Goal: Task Accomplishment & Management: Manage account settings

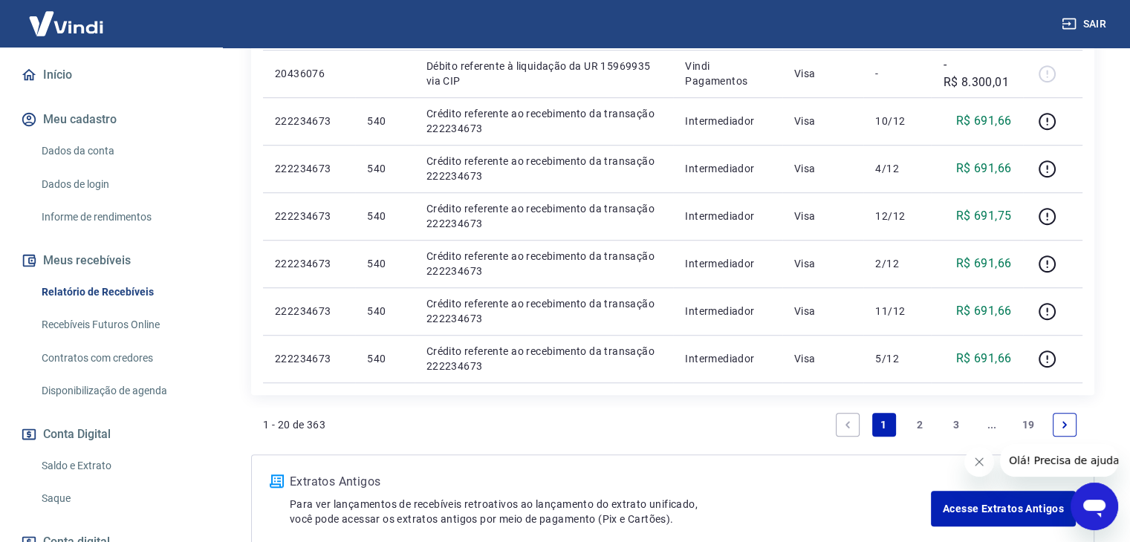
scroll to position [223, 0]
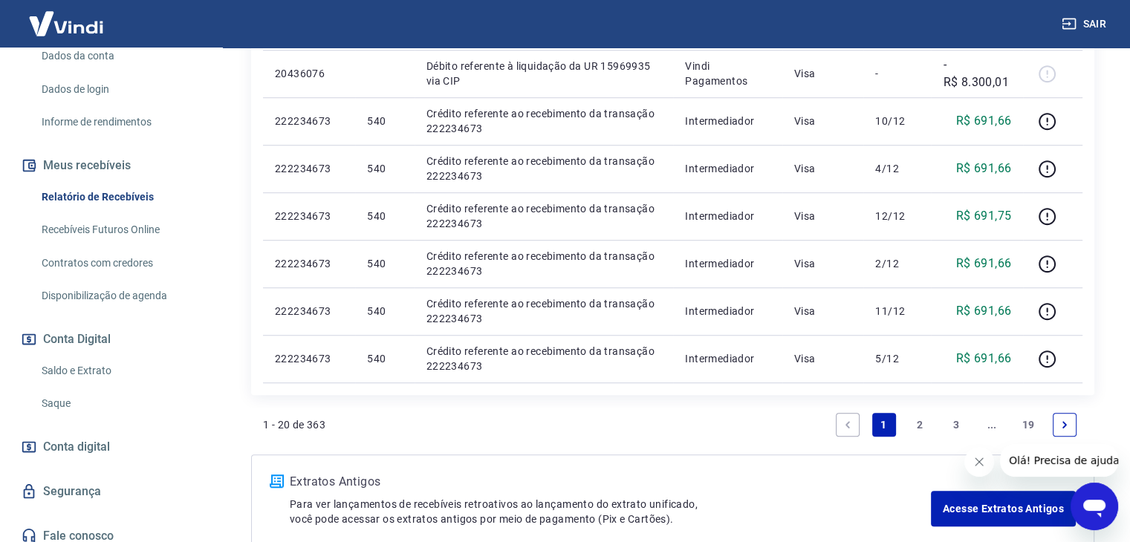
click at [82, 371] on link "Saldo e Extrato" at bounding box center [120, 371] width 169 height 30
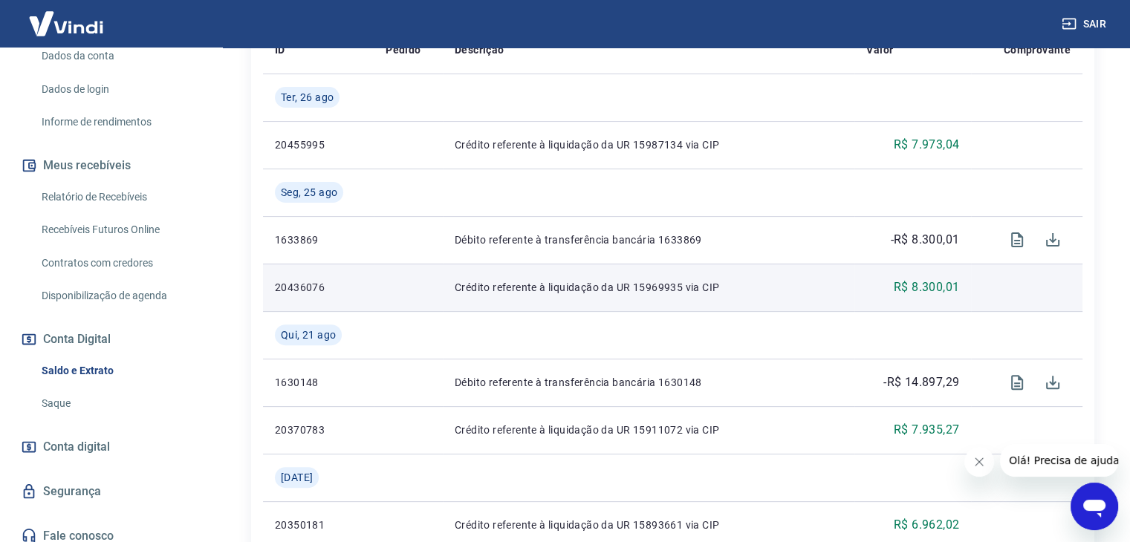
scroll to position [357, 0]
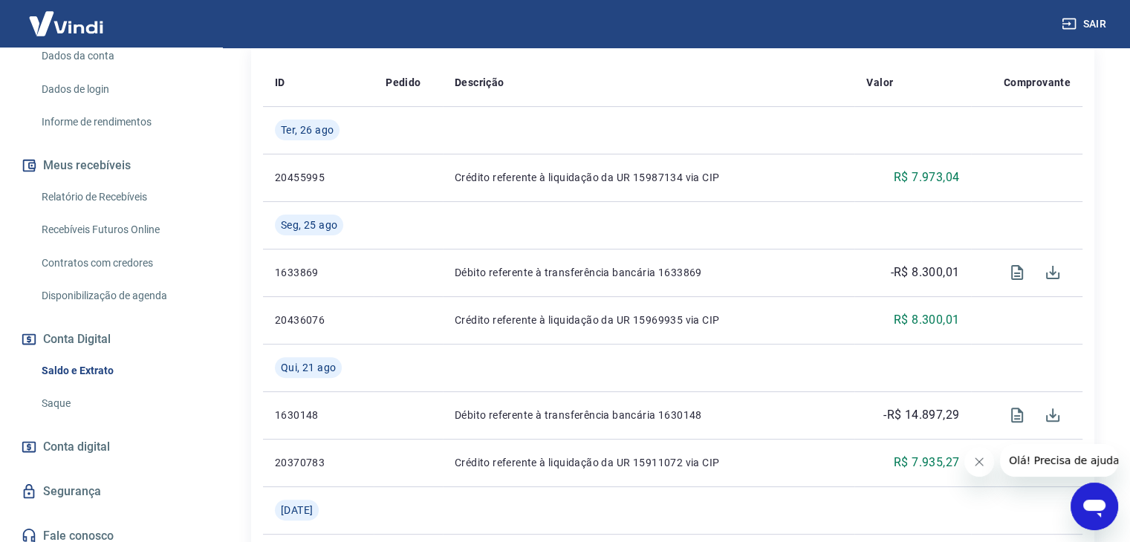
click at [79, 202] on link "Relatório de Recebíveis" at bounding box center [120, 197] width 169 height 30
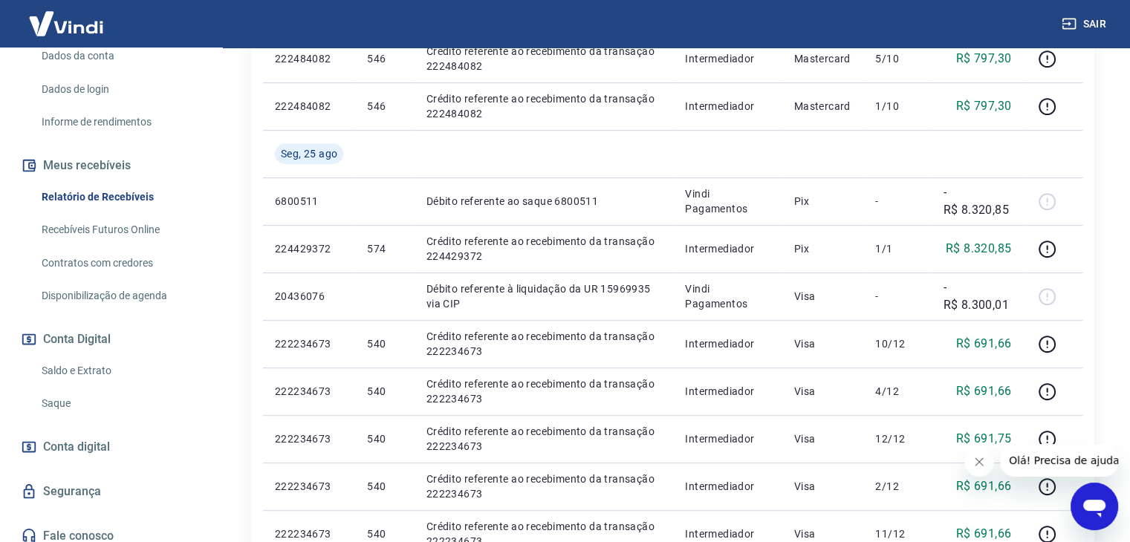
scroll to position [233, 0]
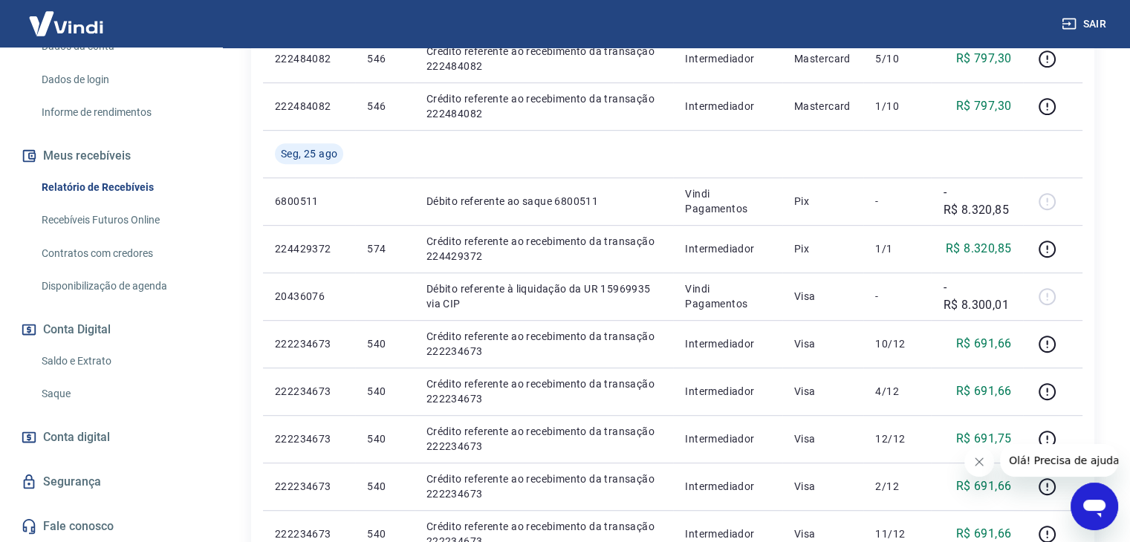
click at [72, 362] on link "Saldo e Extrato" at bounding box center [120, 361] width 169 height 30
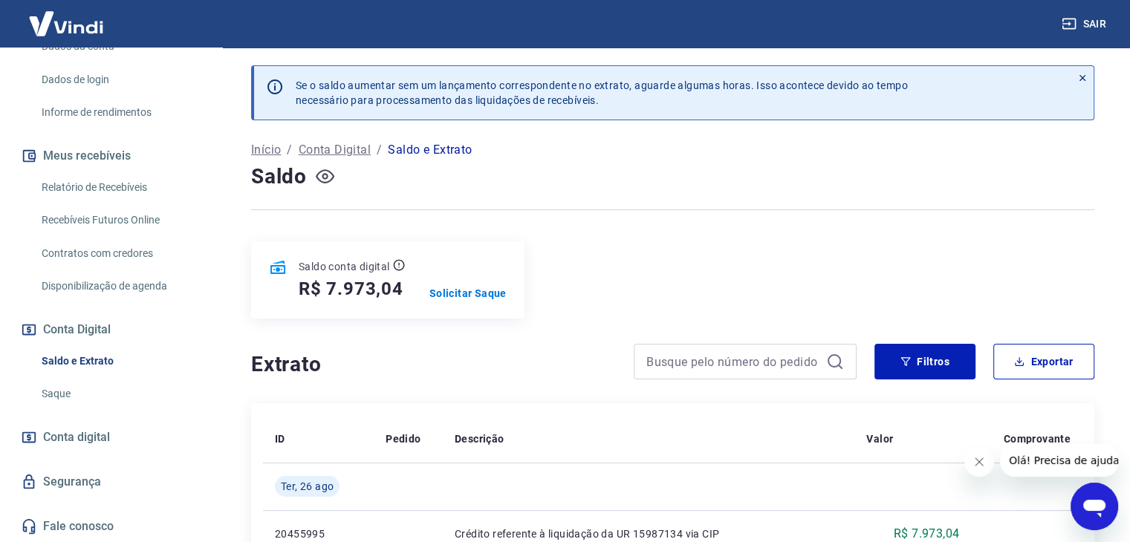
click at [323, 175] on icon "button" at bounding box center [325, 177] width 6 height 6
click at [323, 175] on icon "button" at bounding box center [325, 176] width 19 height 19
click at [103, 193] on link "Relatório de Recebíveis" at bounding box center [120, 187] width 169 height 30
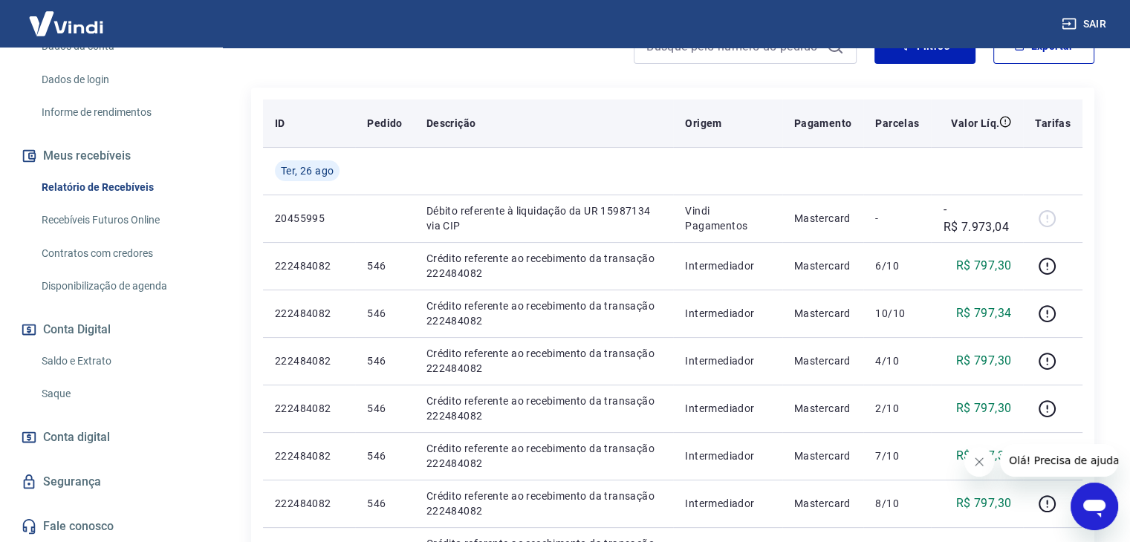
scroll to position [149, 0]
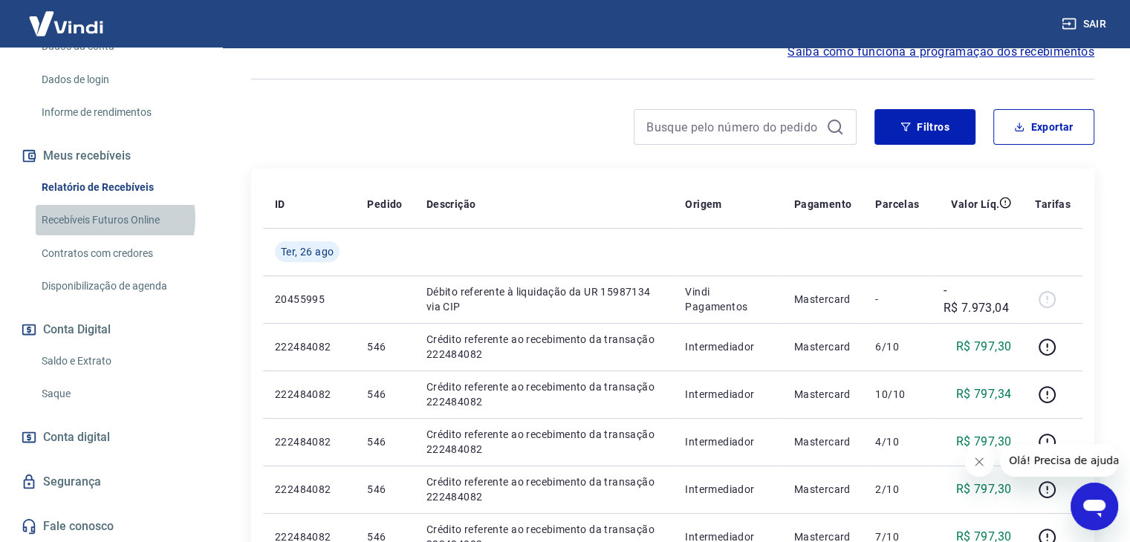
click at [107, 218] on link "Recebíveis Futuros Online" at bounding box center [120, 220] width 169 height 30
